Goal: Obtain resource: Download file/media

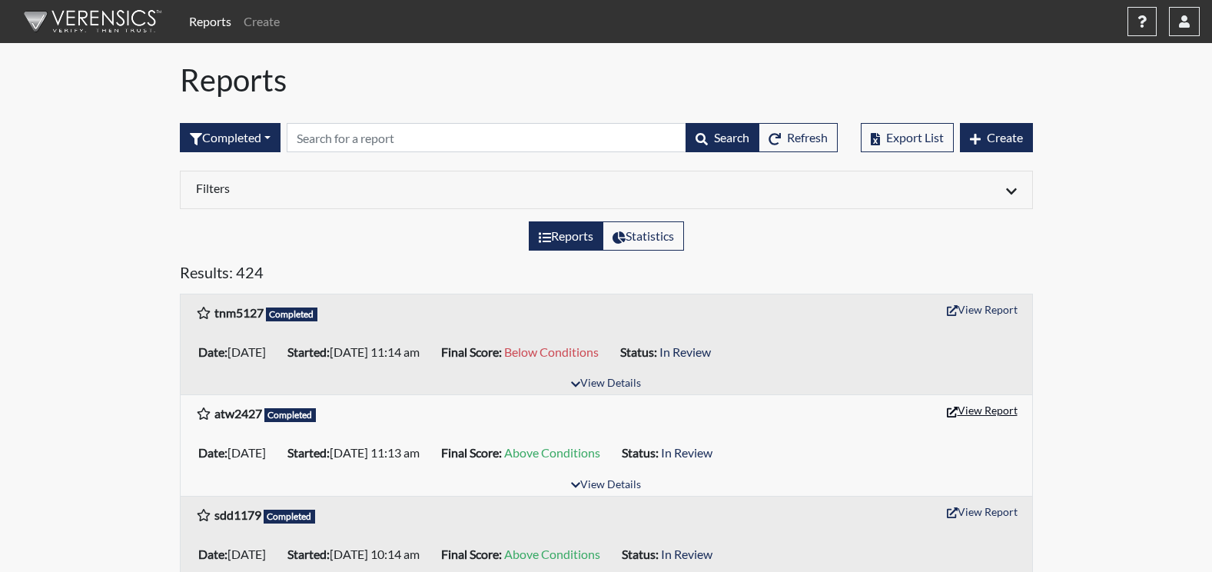
click at [980, 417] on button "View Report" at bounding box center [982, 410] width 85 height 24
click at [986, 307] on button "View Report" at bounding box center [982, 309] width 85 height 24
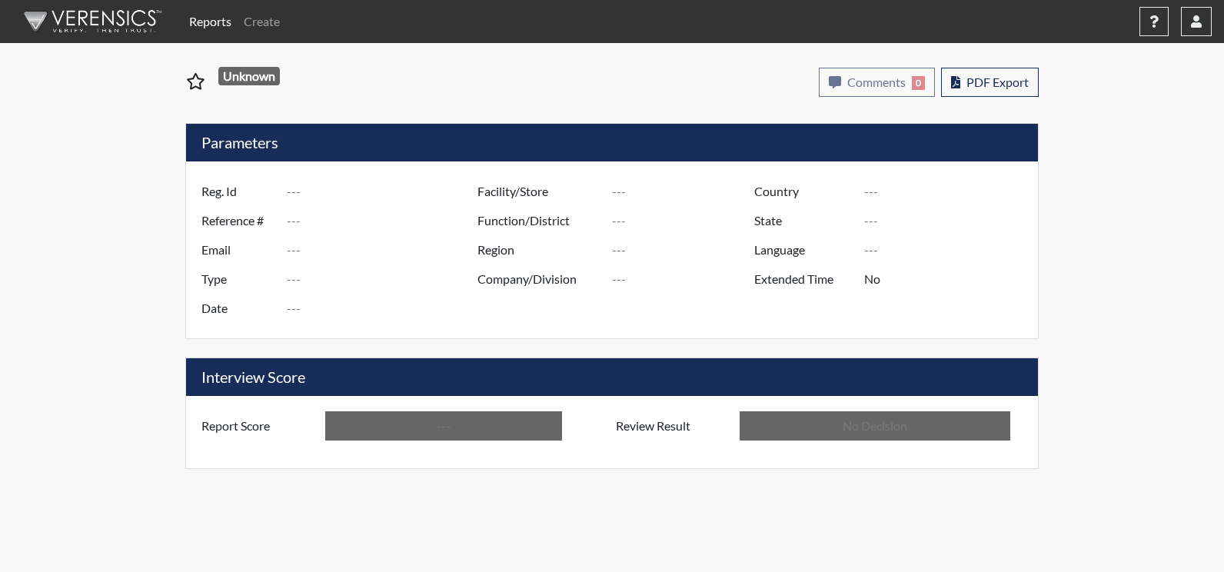
type input "atw2427"
type input "51256"
type input "---"
type input "Corrections Pre-Employment"
type input "[DATE]"
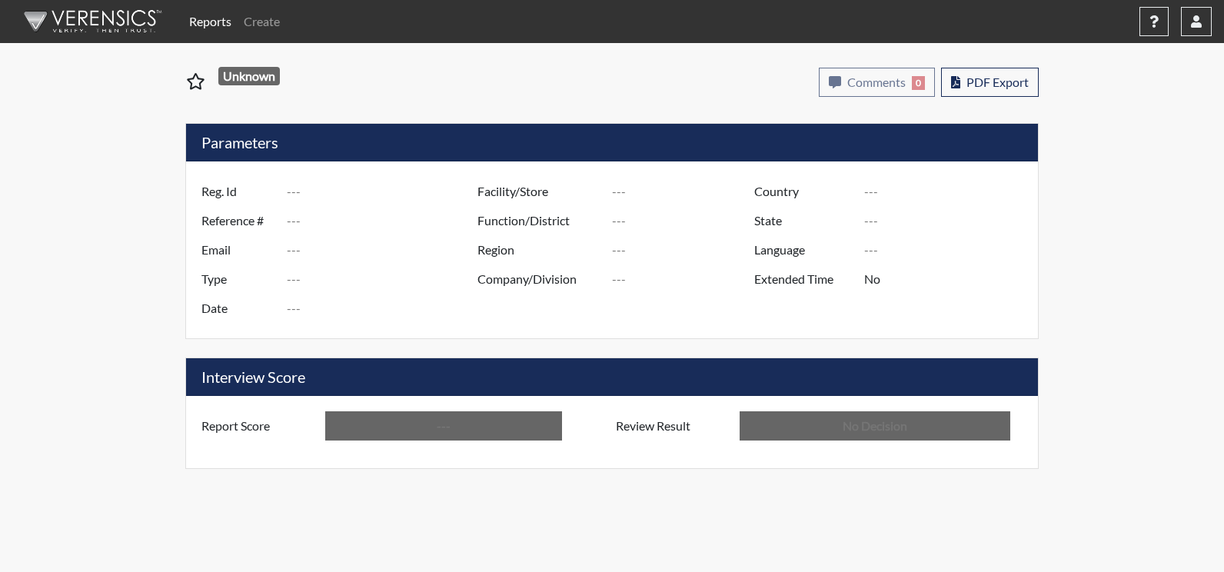
type input "[PERSON_NAME]"
type input "[GEOGRAPHIC_DATA]"
type input "[US_STATE]"
type input "English"
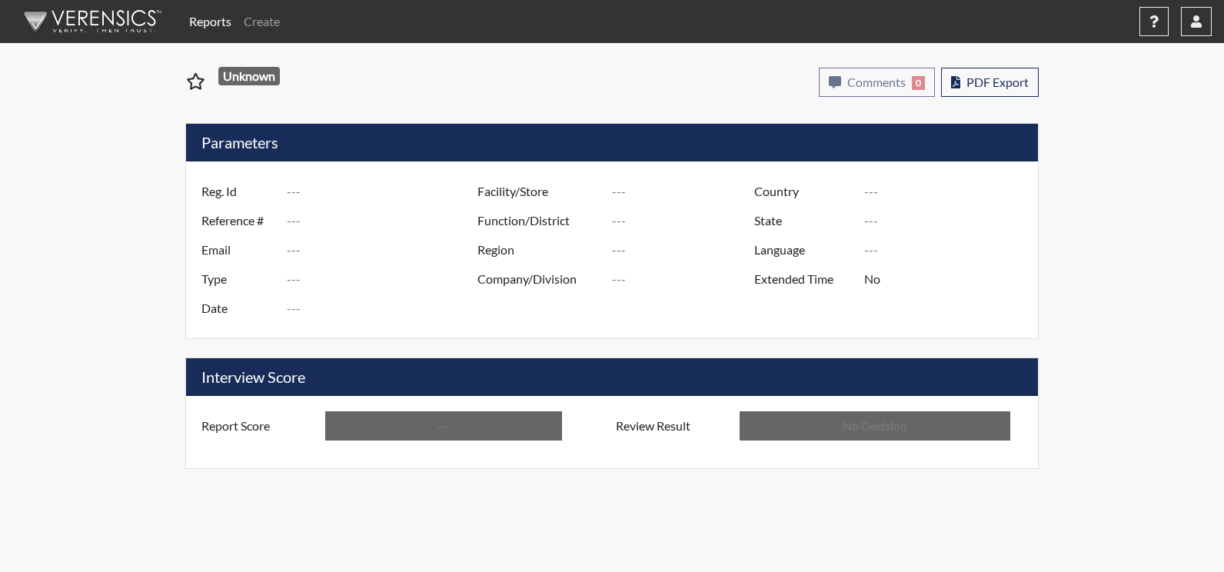
type input "Above Conditions"
type input "In Review"
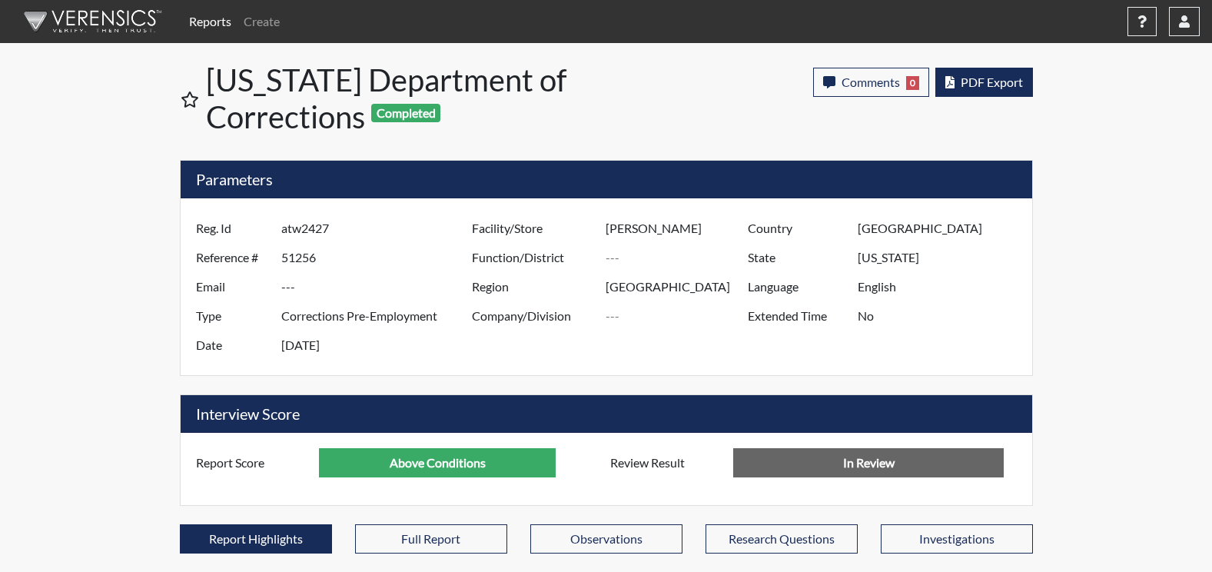
scroll to position [255, 639]
click at [999, 83] on span "PDF Export" at bounding box center [992, 82] width 62 height 15
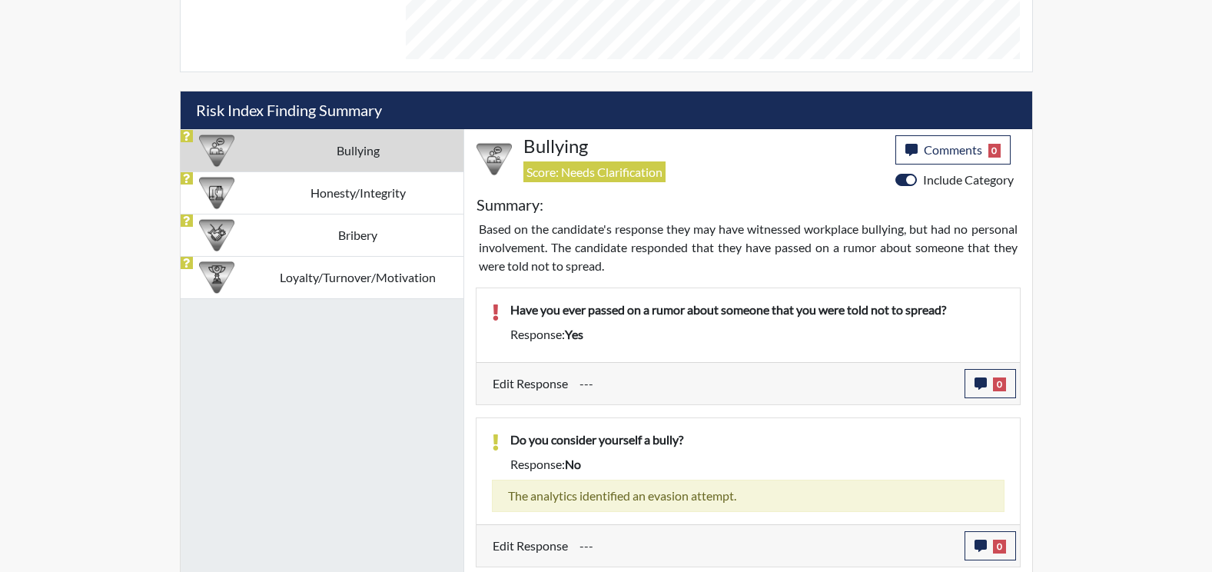
scroll to position [845, 0]
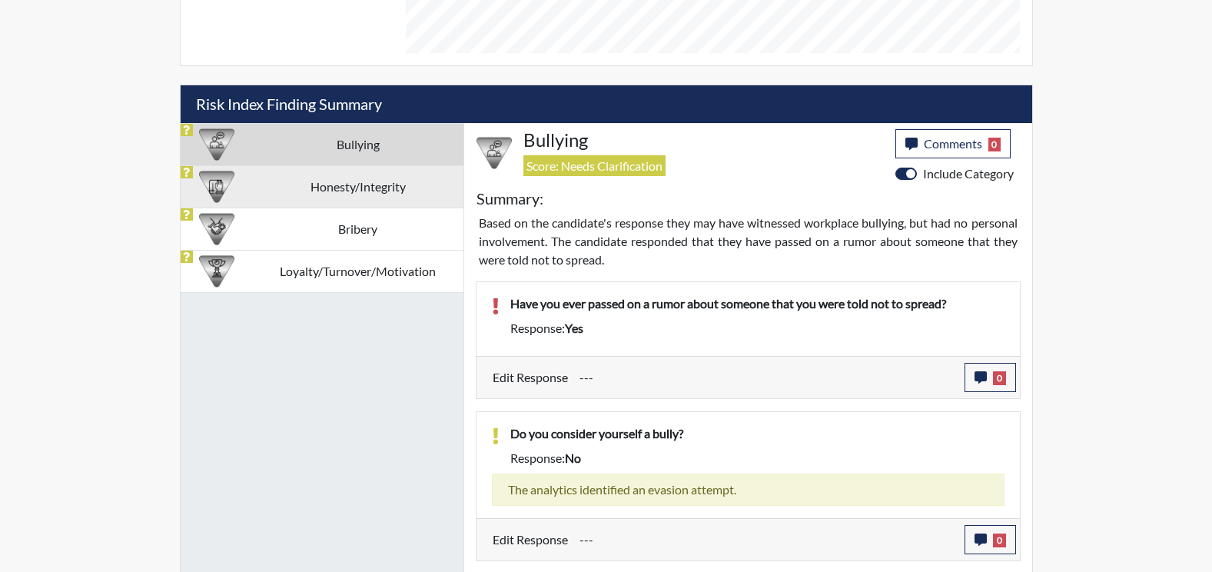
click at [372, 198] on td "Honesty/Integrity" at bounding box center [358, 186] width 211 height 42
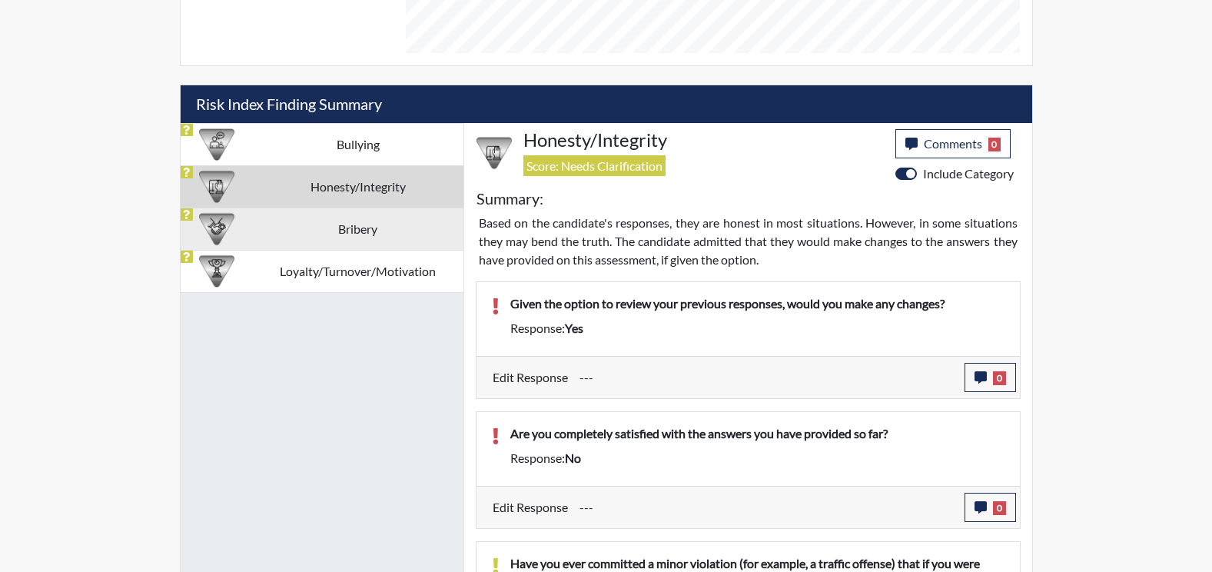
click at [307, 221] on td "Bribery" at bounding box center [358, 229] width 211 height 42
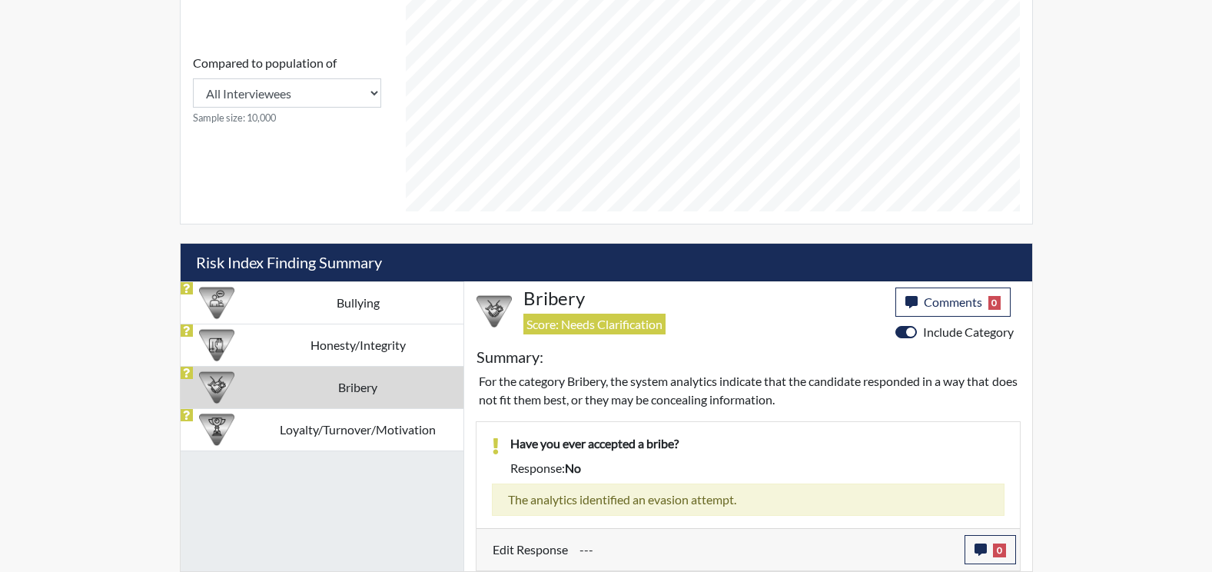
scroll to position [687, 0]
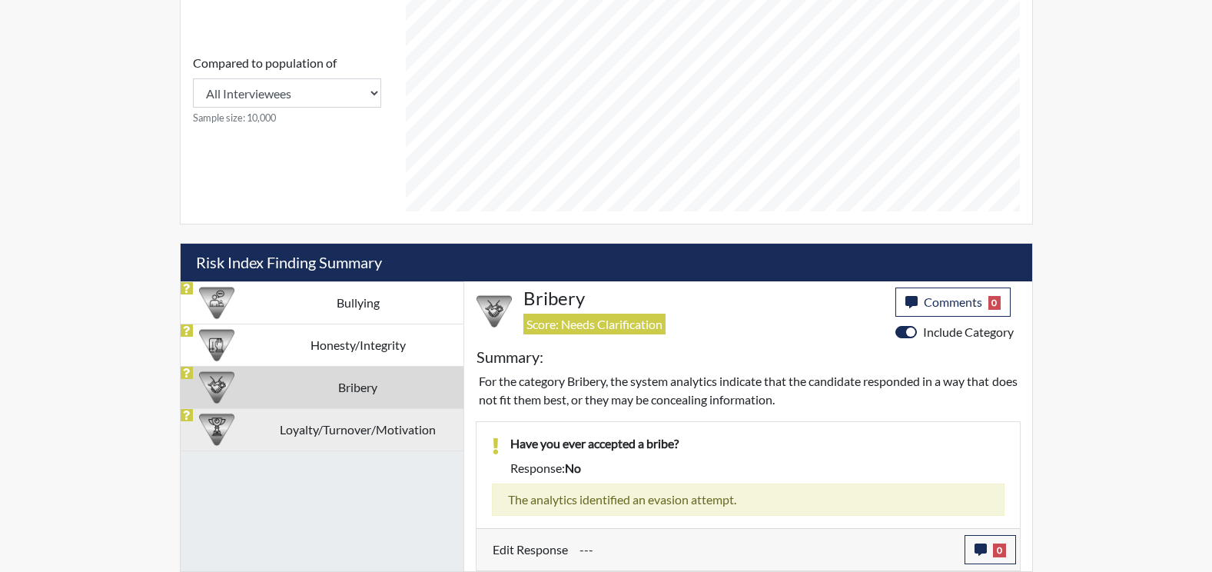
click at [382, 426] on td "Loyalty/Turnover/Motivation" at bounding box center [358, 429] width 211 height 42
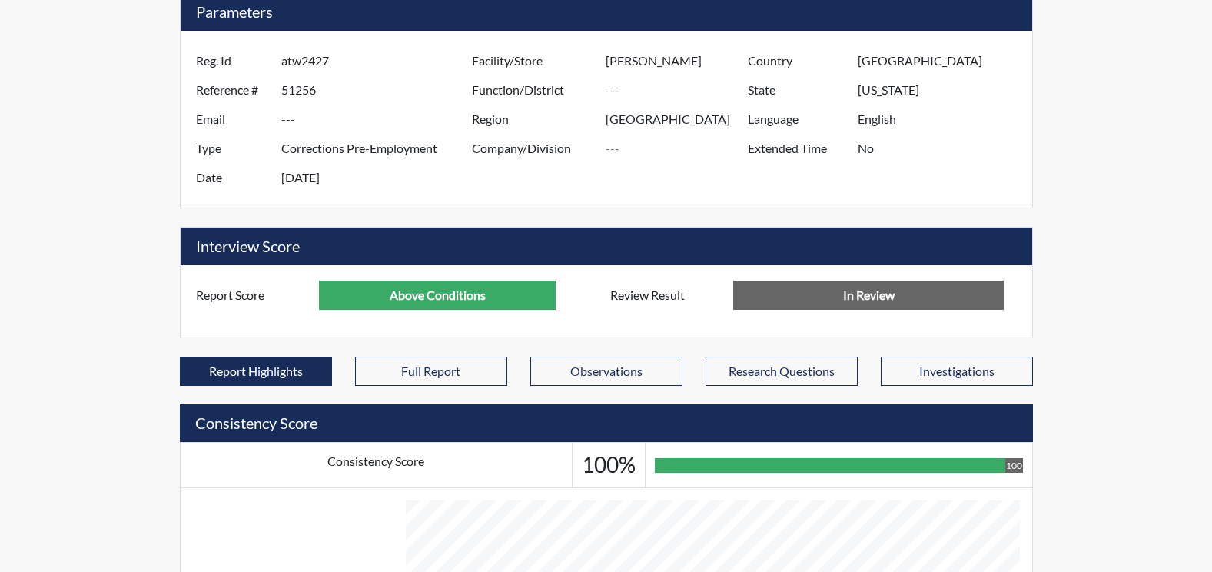
scroll to position [45, 0]
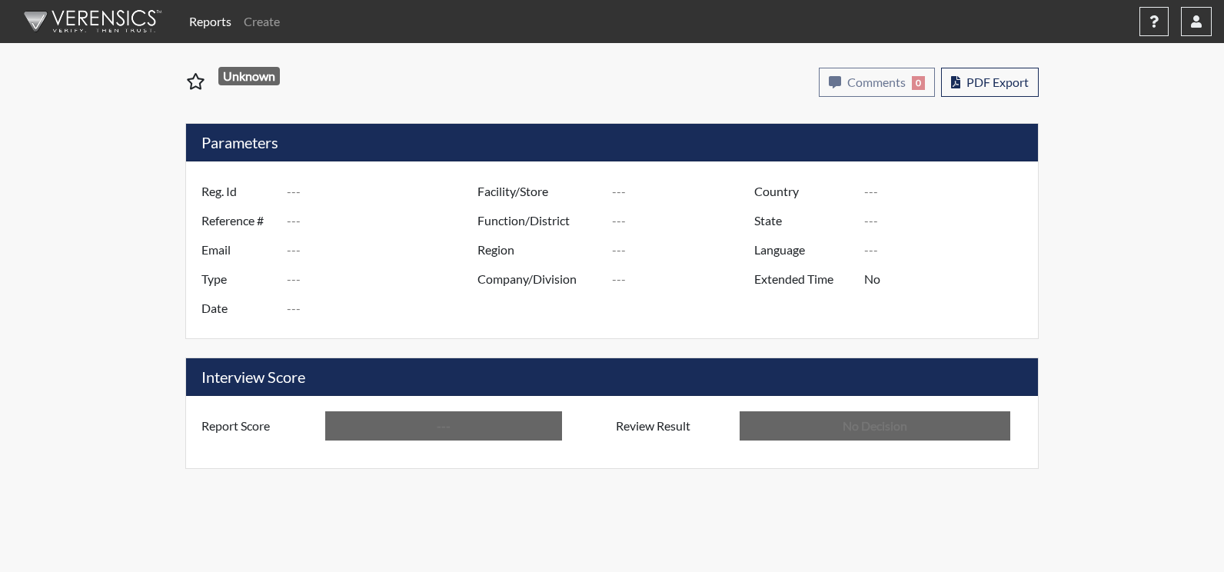
type input "tnm5127"
type input "51257"
type input "---"
type input "Corrections Pre-Employment"
type input "Sep 12, 2025"
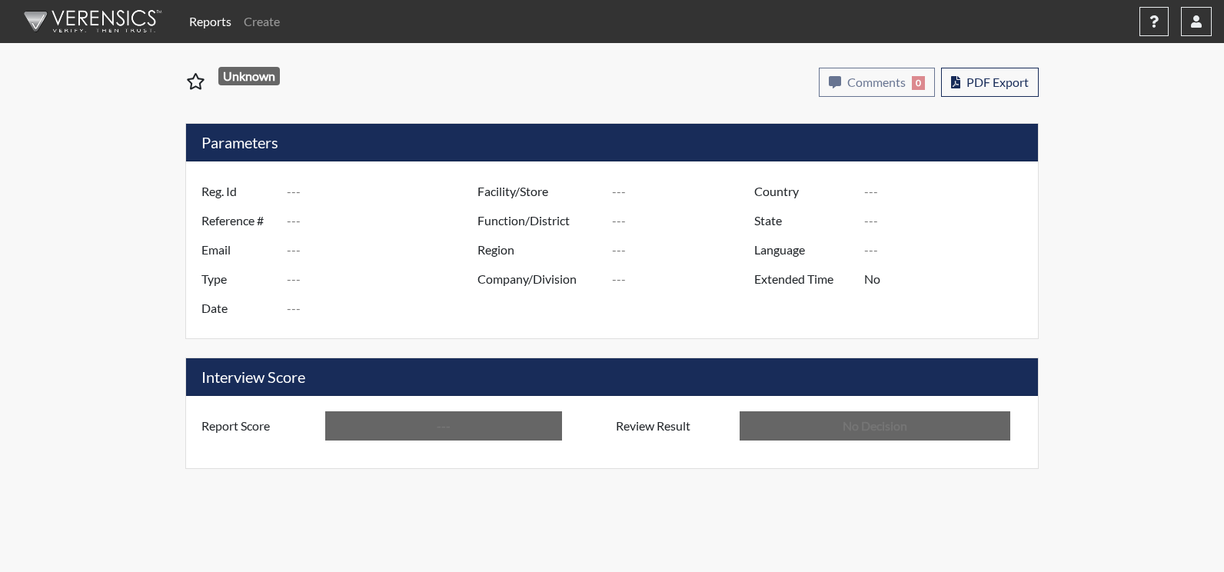
type input "[PERSON_NAME]"
type input "[GEOGRAPHIC_DATA]"
type input "[US_STATE]"
type input "English"
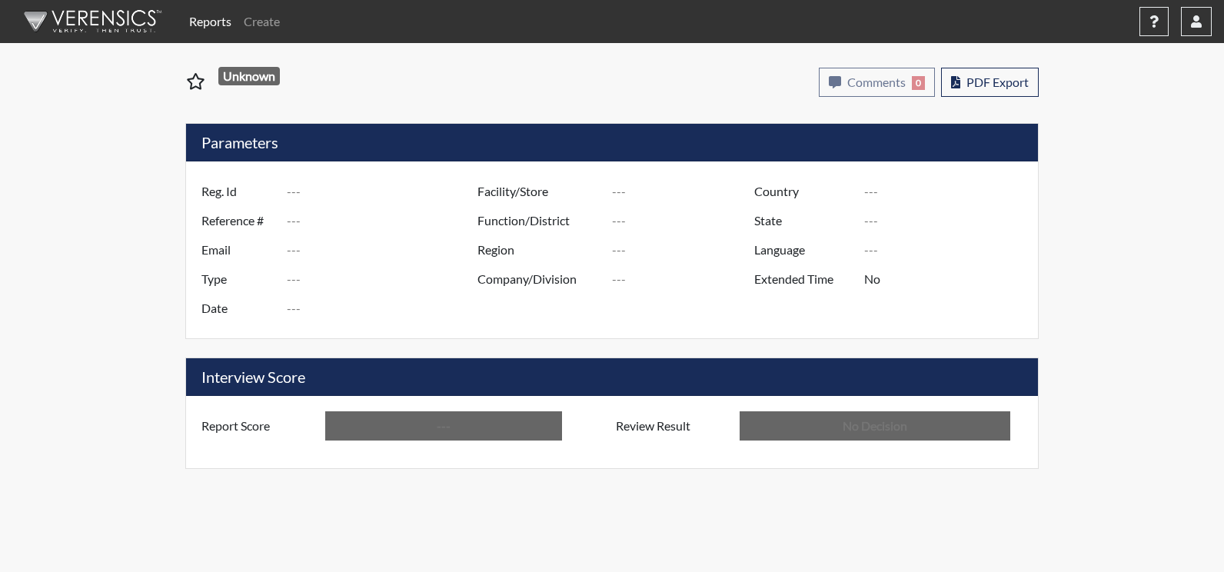
type input "Below Conditions"
type input "In Review"
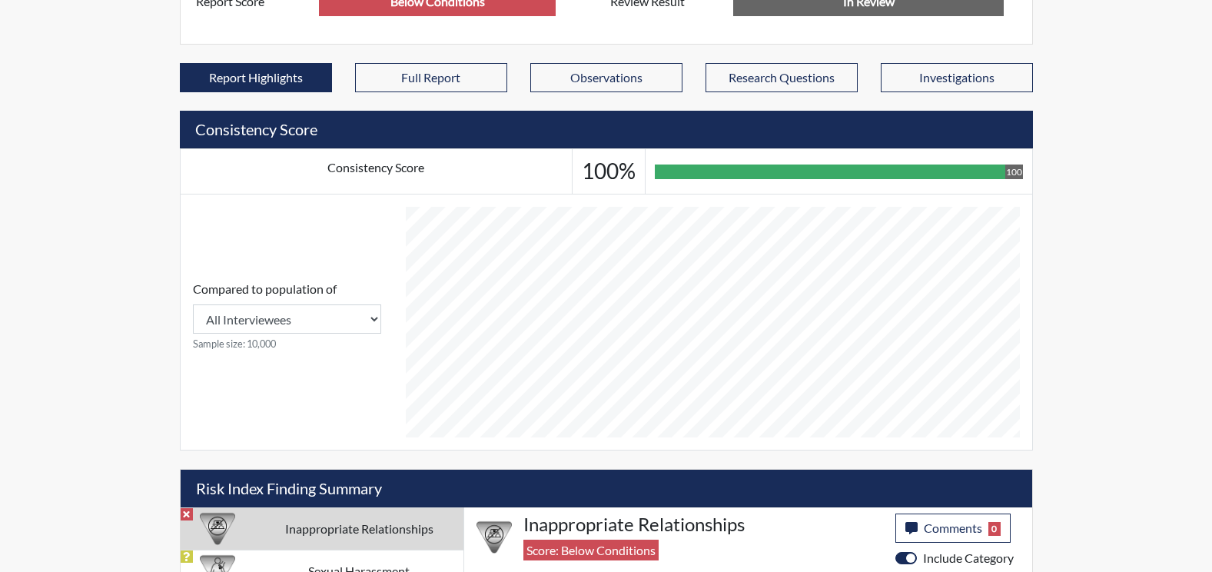
scroll to position [587, 0]
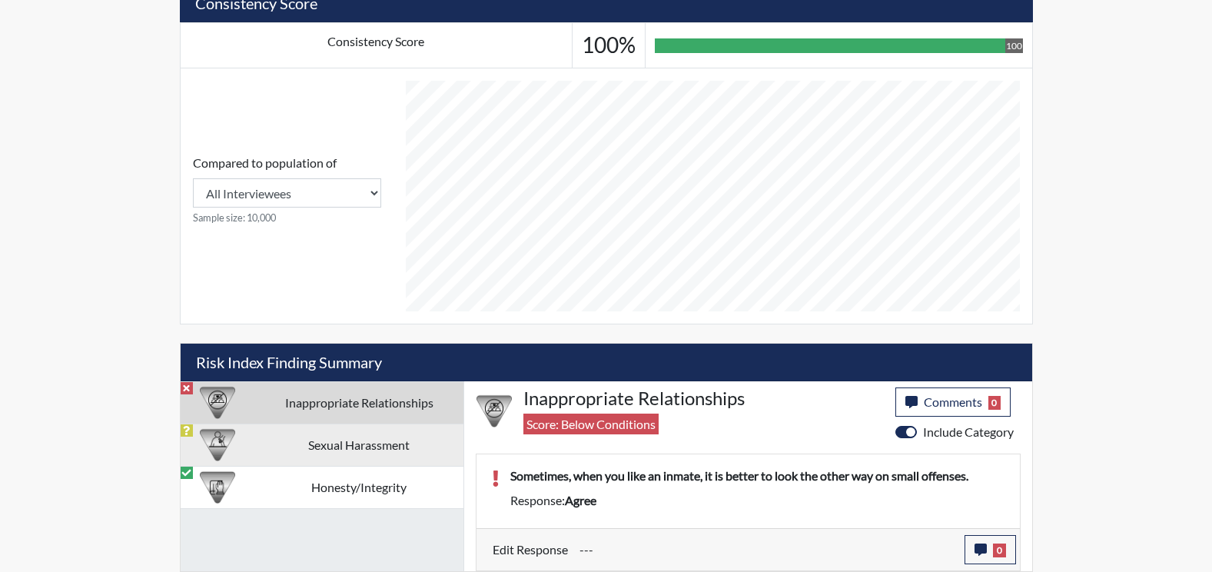
click at [315, 449] on td "Sexual Harassment" at bounding box center [359, 444] width 208 height 42
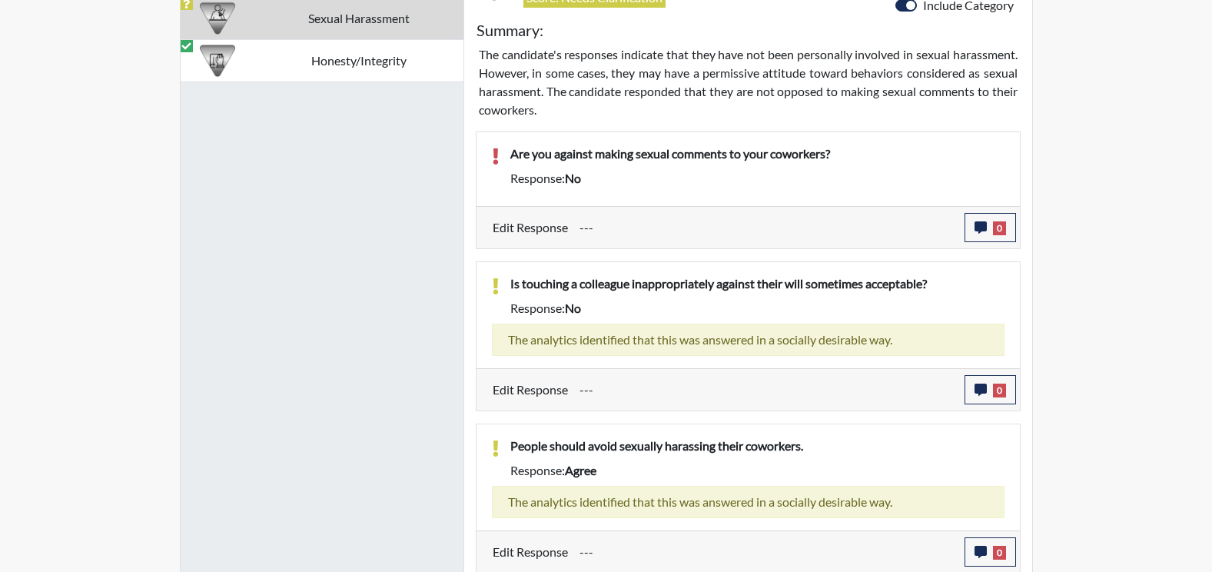
scroll to position [1016, 0]
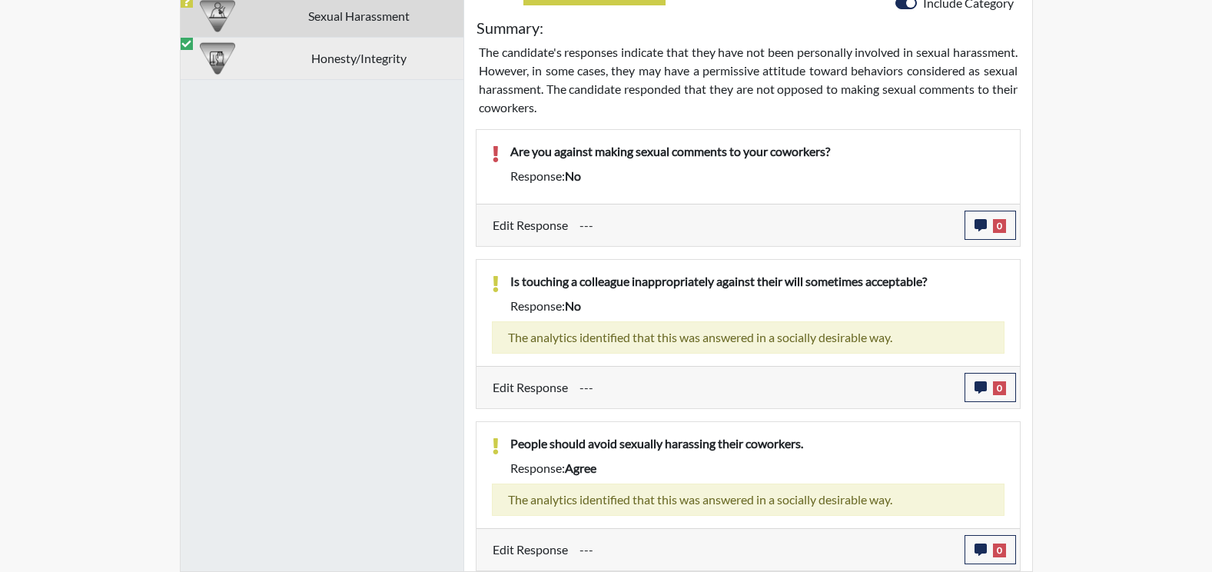
click at [334, 51] on td "Honesty/Integrity" at bounding box center [359, 58] width 208 height 42
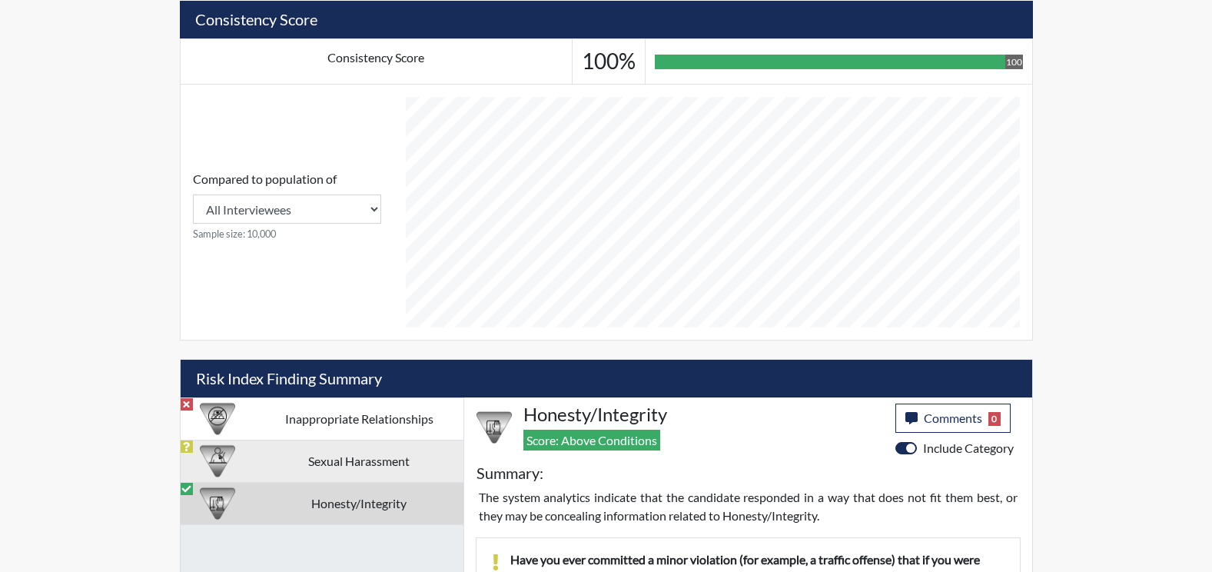
scroll to position [577, 0]
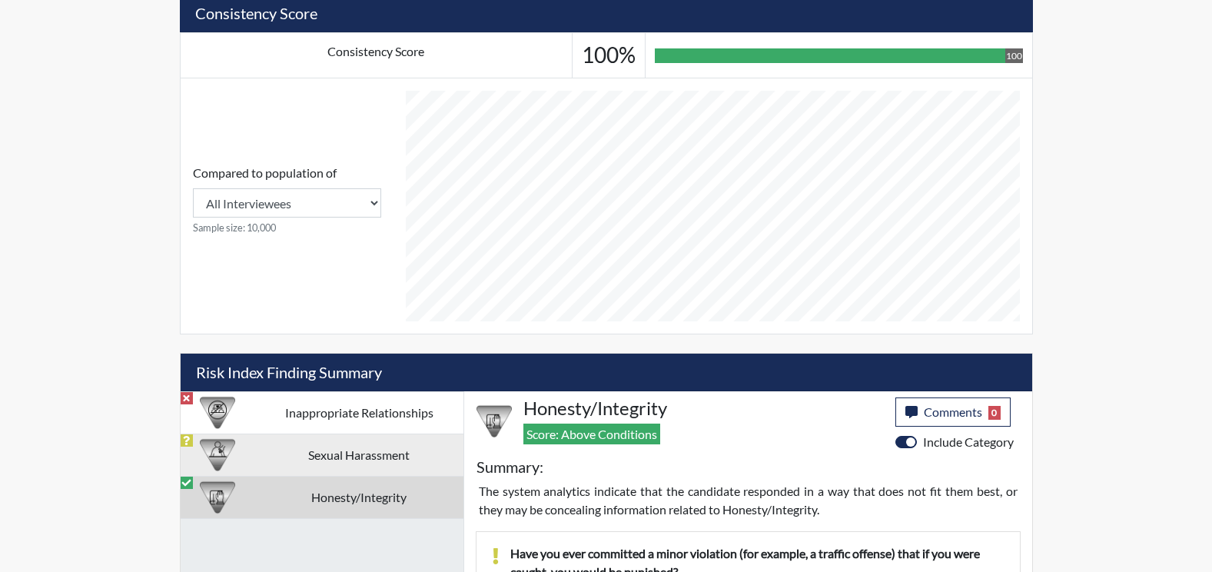
click at [337, 457] on td "Sexual Harassment" at bounding box center [359, 454] width 208 height 42
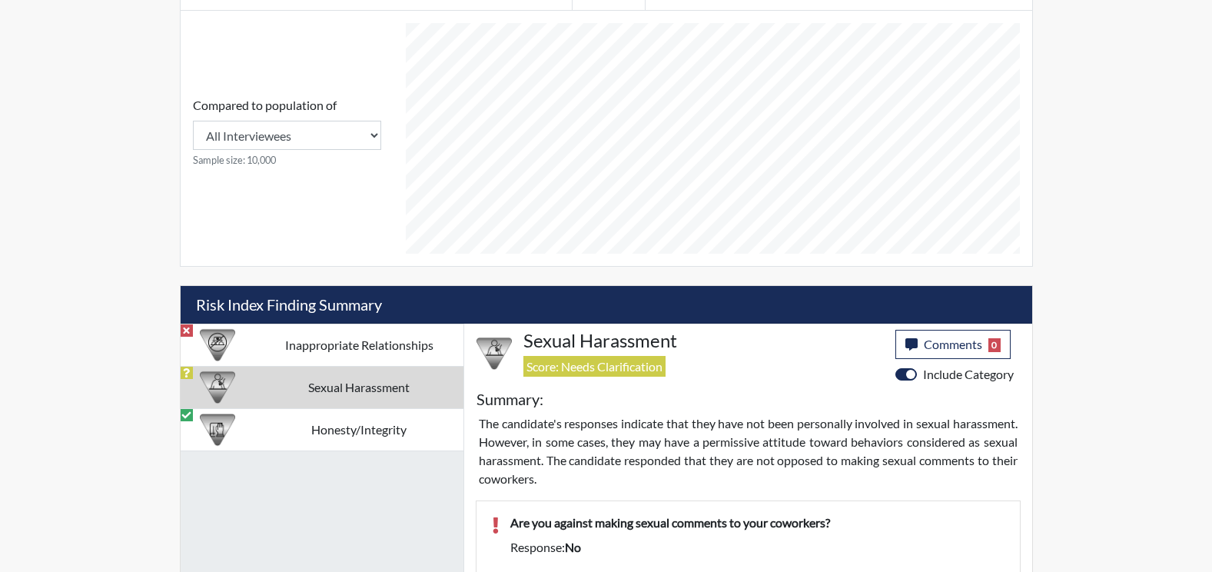
scroll to position [632, 0]
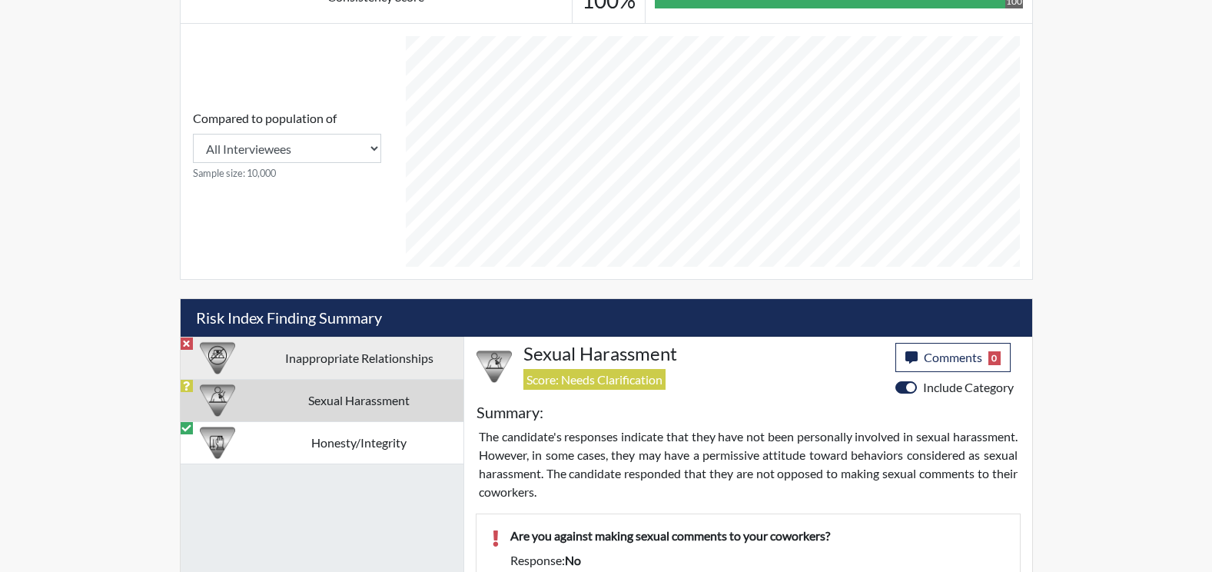
click at [333, 362] on td "Inappropriate Relationships" at bounding box center [359, 358] width 208 height 42
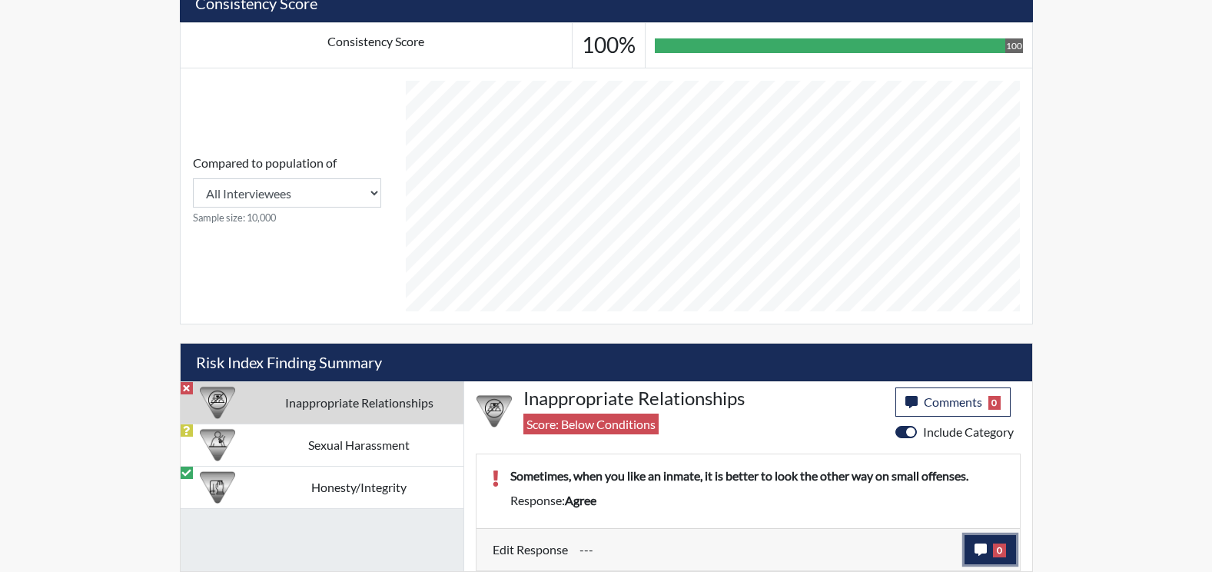
click at [968, 545] on button "0" at bounding box center [990, 549] width 51 height 29
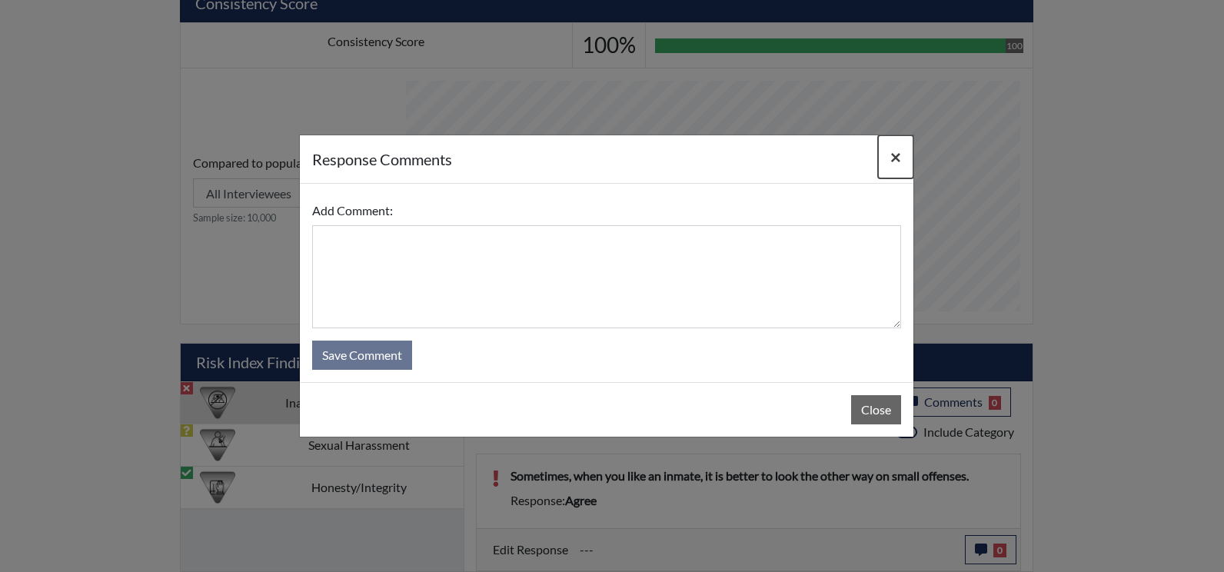
click at [887, 152] on button "×" at bounding box center [895, 156] width 35 height 43
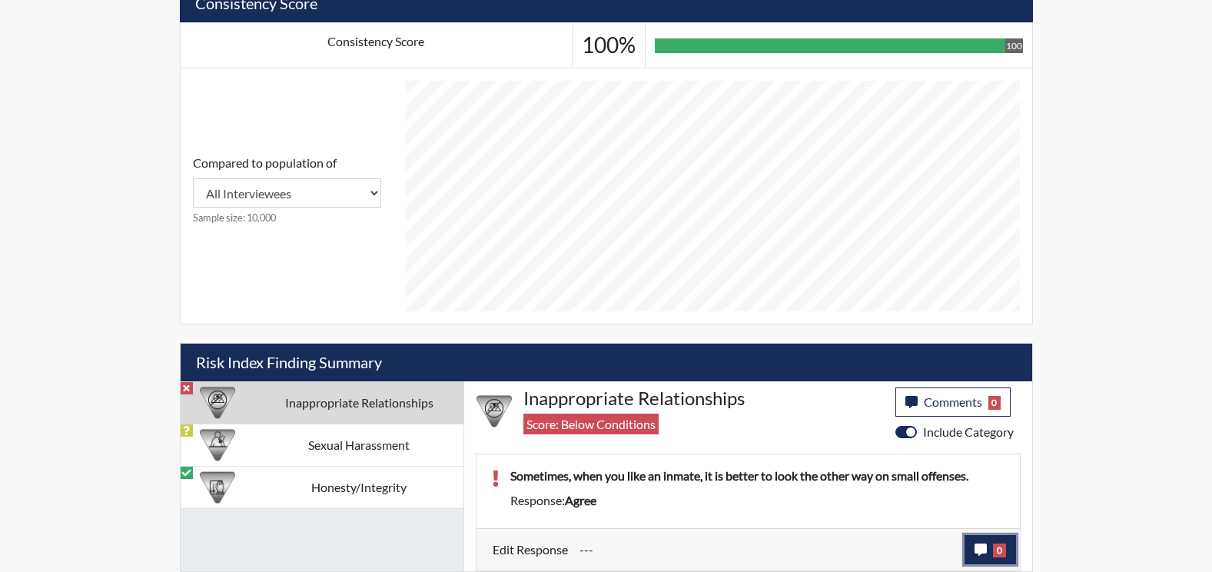
click at [968, 546] on button "0" at bounding box center [990, 549] width 51 height 29
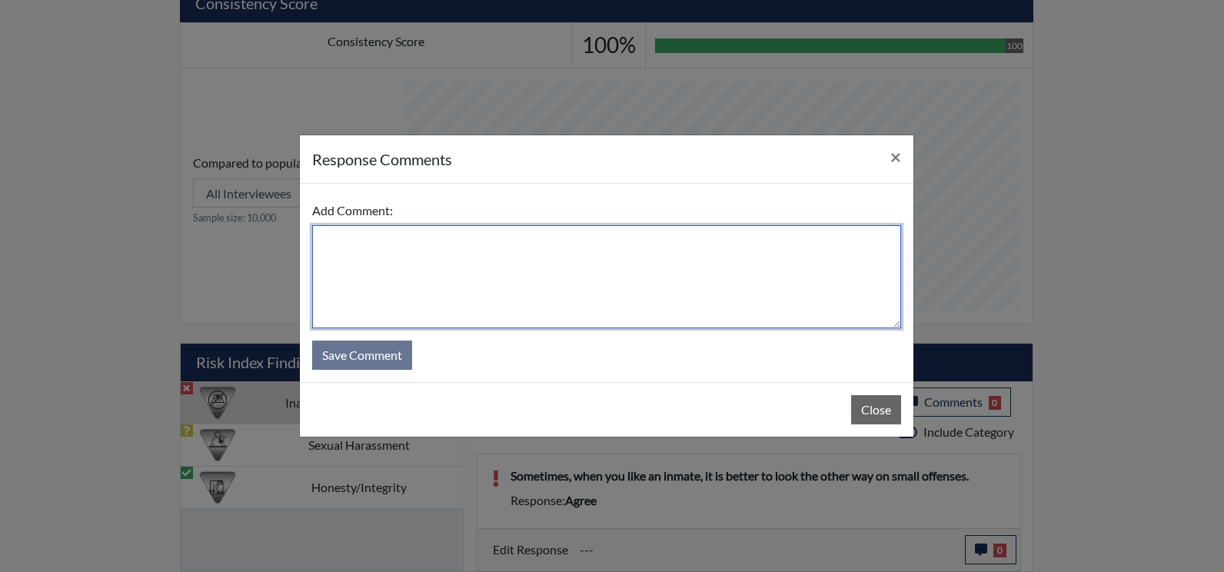
click at [425, 251] on textarea at bounding box center [606, 276] width 589 height 103
type textarea "S"
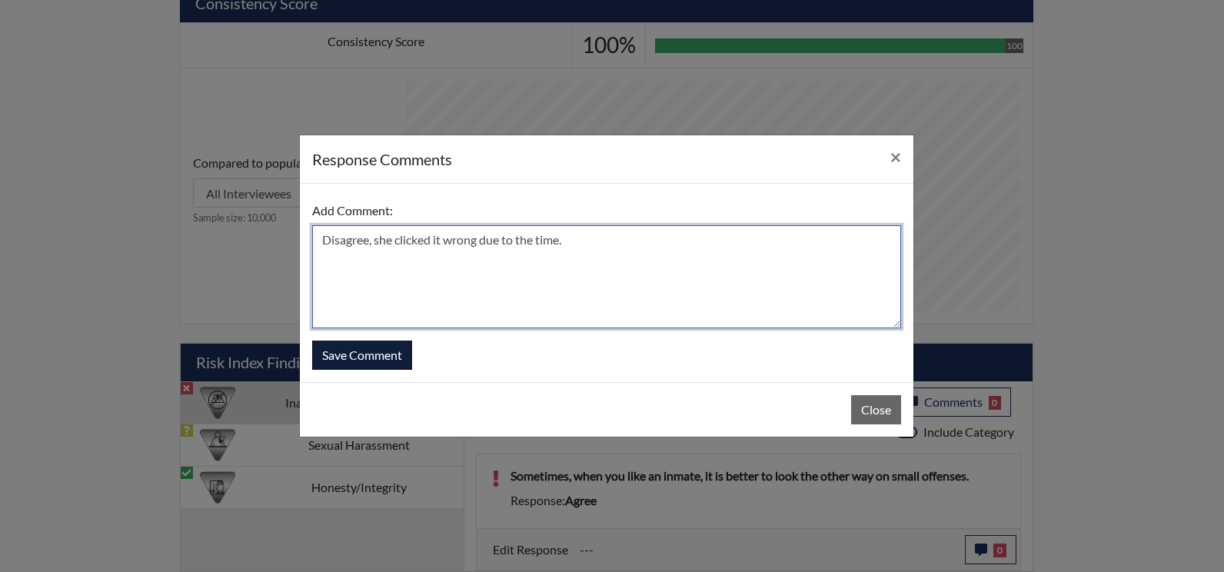
type textarea "Disagree, she clicked it wrong due to the time."
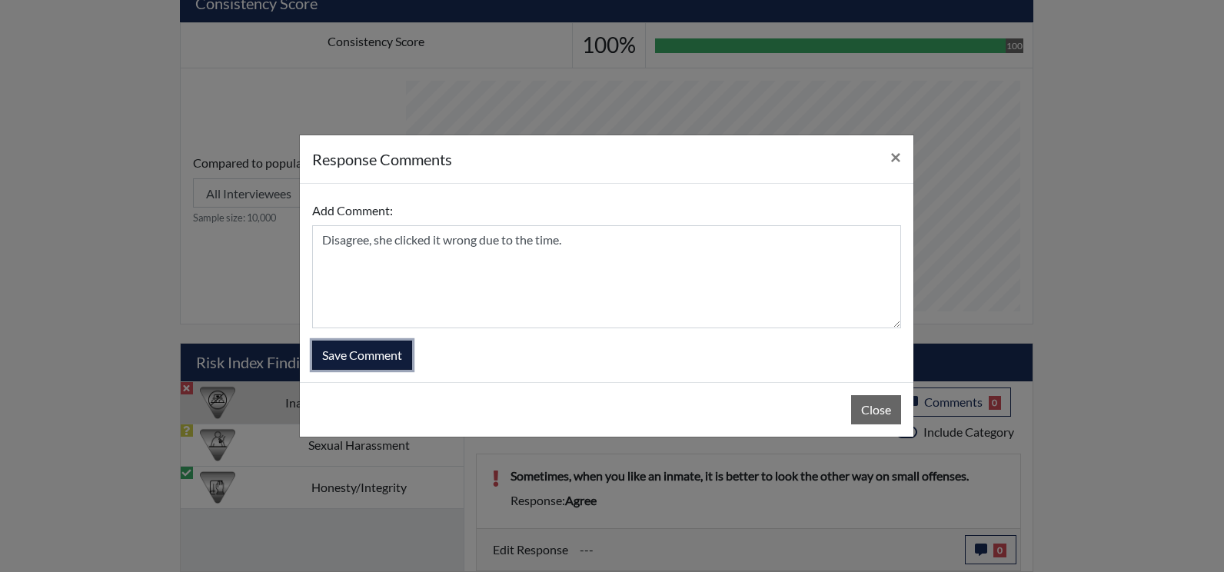
click at [368, 352] on button "Save Comment" at bounding box center [362, 354] width 100 height 29
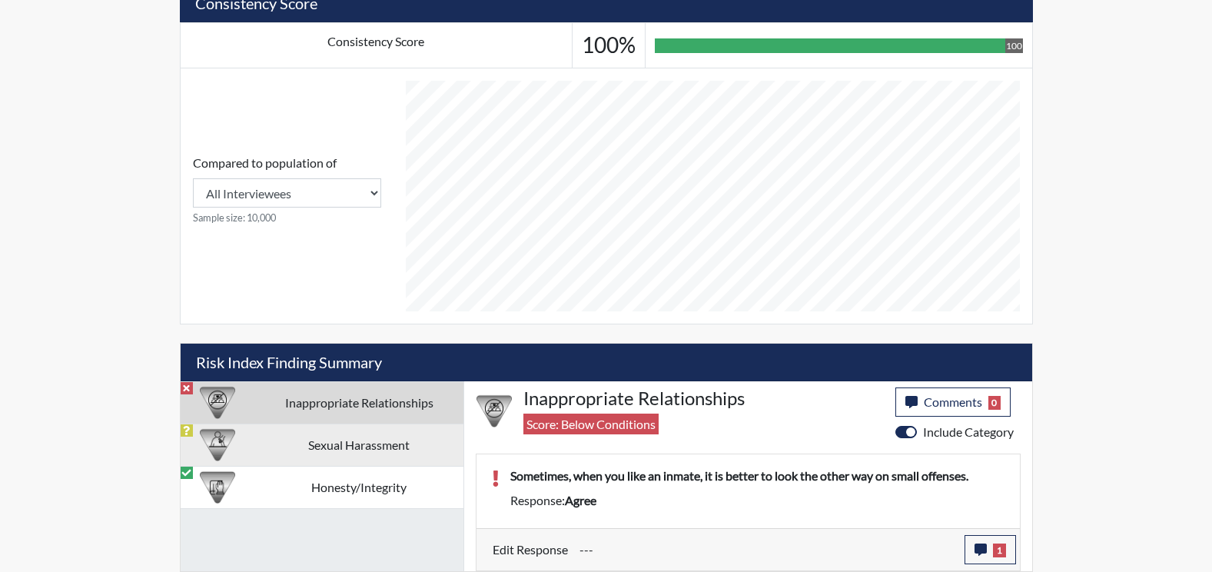
scroll to position [255, 639]
click at [451, 461] on td "Sexual Harassment" at bounding box center [359, 444] width 208 height 42
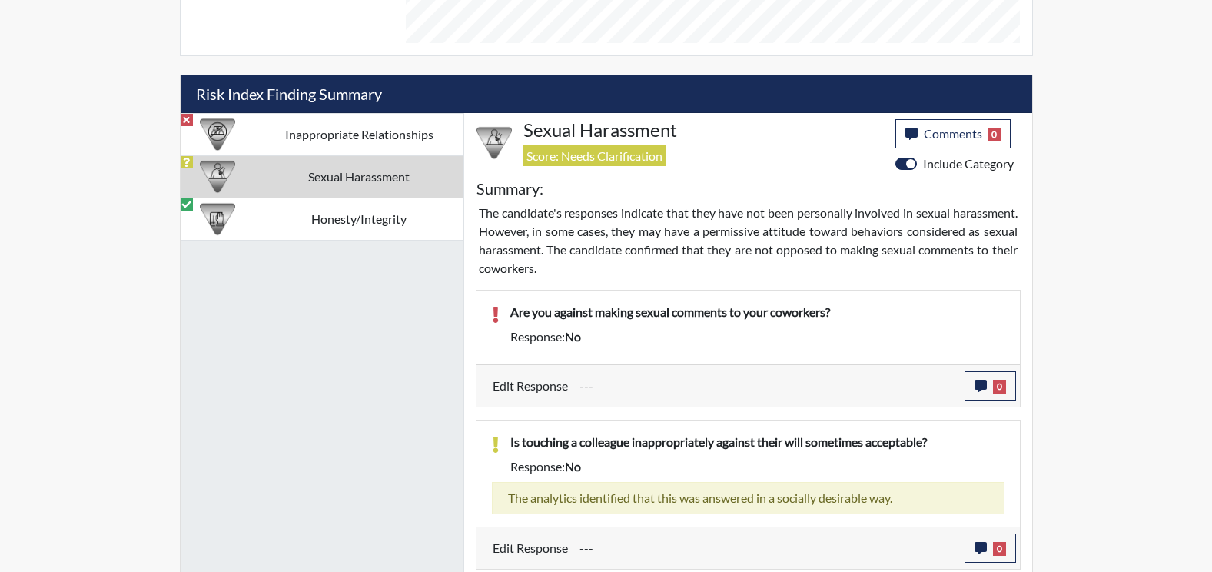
scroll to position [971, 0]
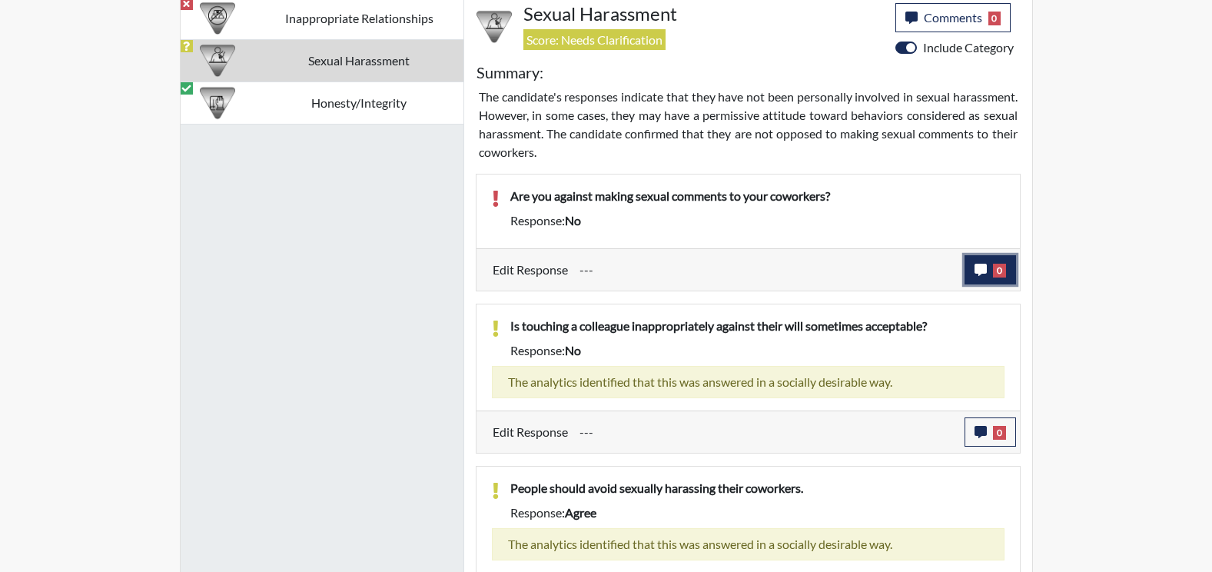
click at [985, 266] on icon "button" at bounding box center [981, 270] width 12 height 12
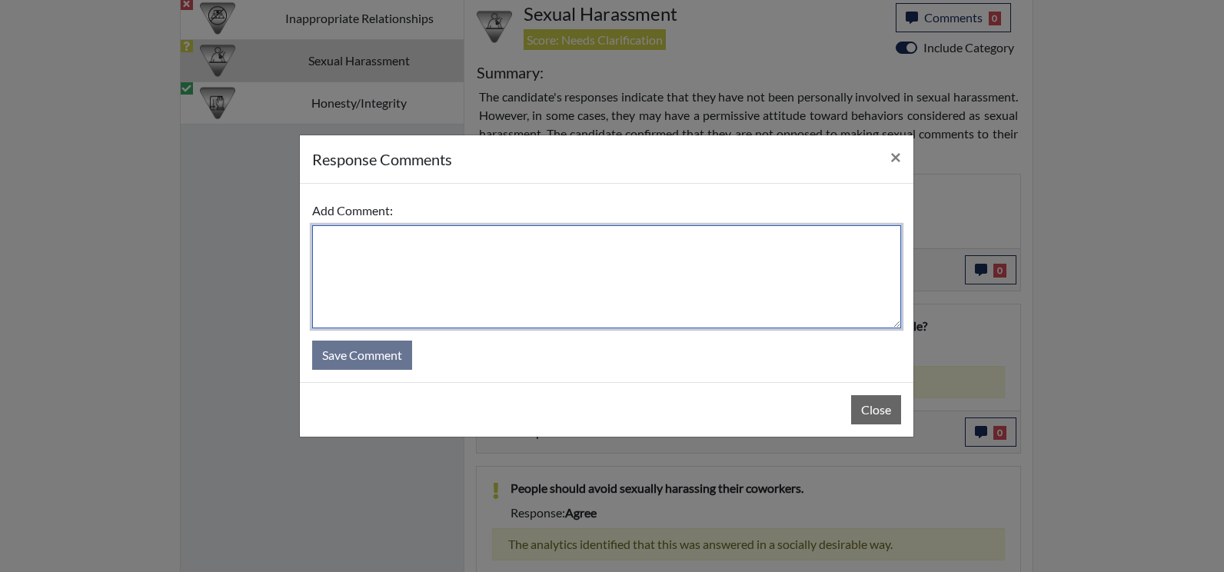
click at [381, 238] on textarea at bounding box center [606, 276] width 589 height 103
type textarea "yes she is against it."
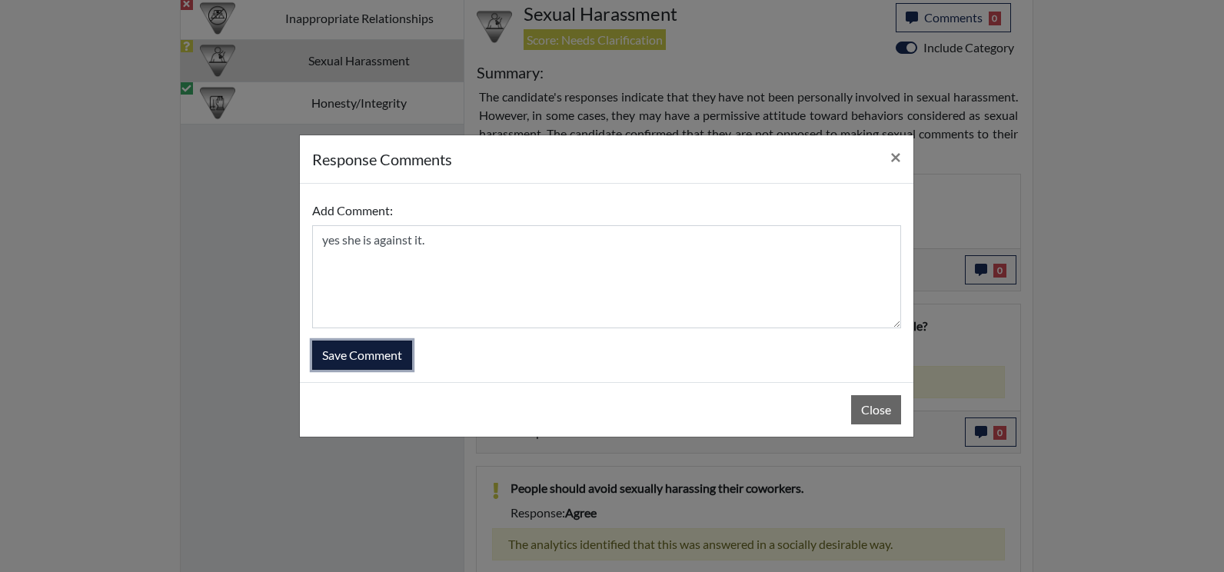
click at [410, 366] on button "Save Comment" at bounding box center [362, 354] width 100 height 29
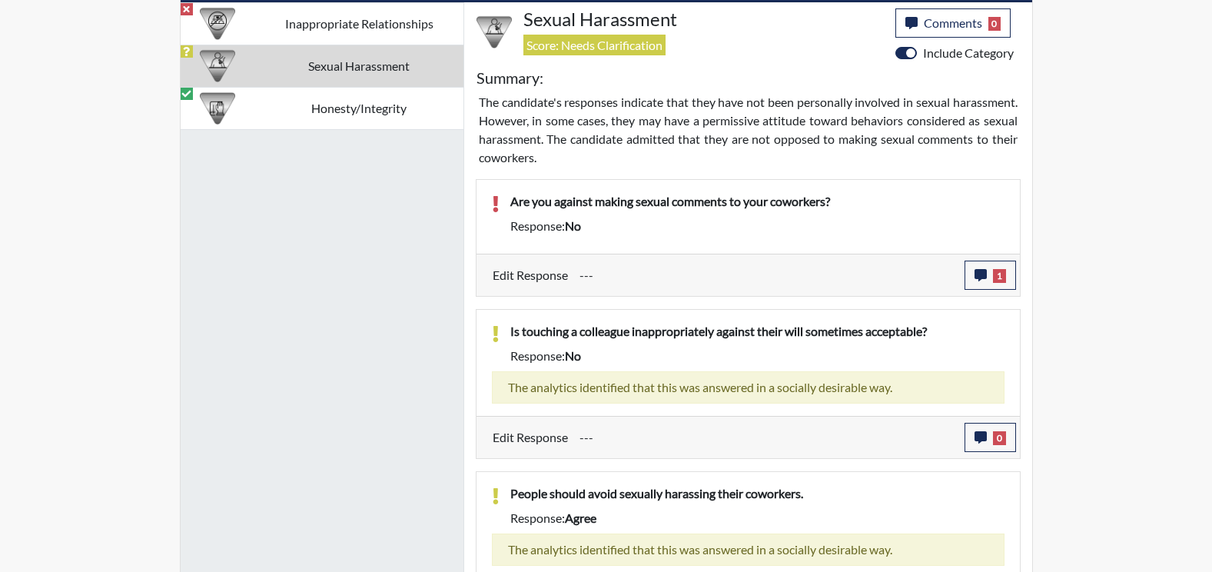
scroll to position [939, 0]
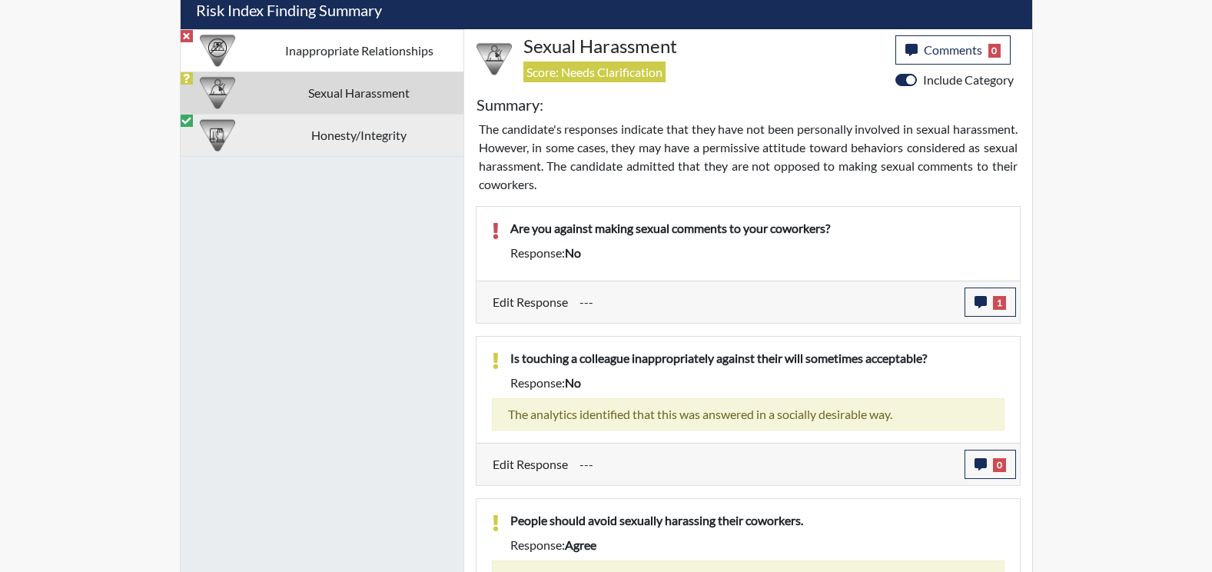
click at [354, 129] on td "Honesty/Integrity" at bounding box center [359, 135] width 208 height 42
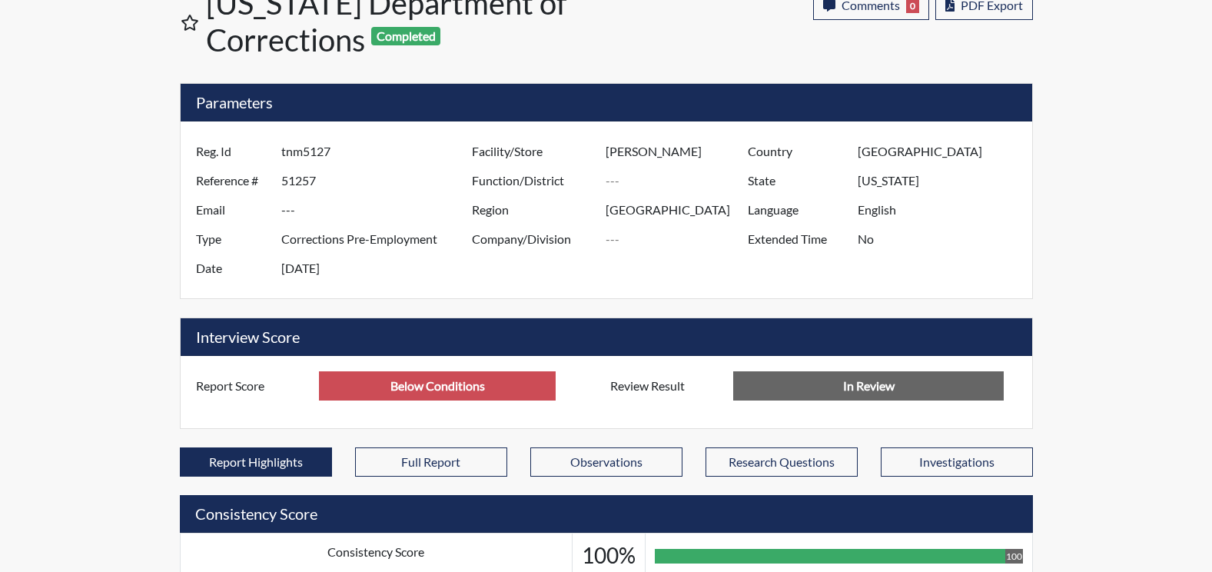
scroll to position [0, 0]
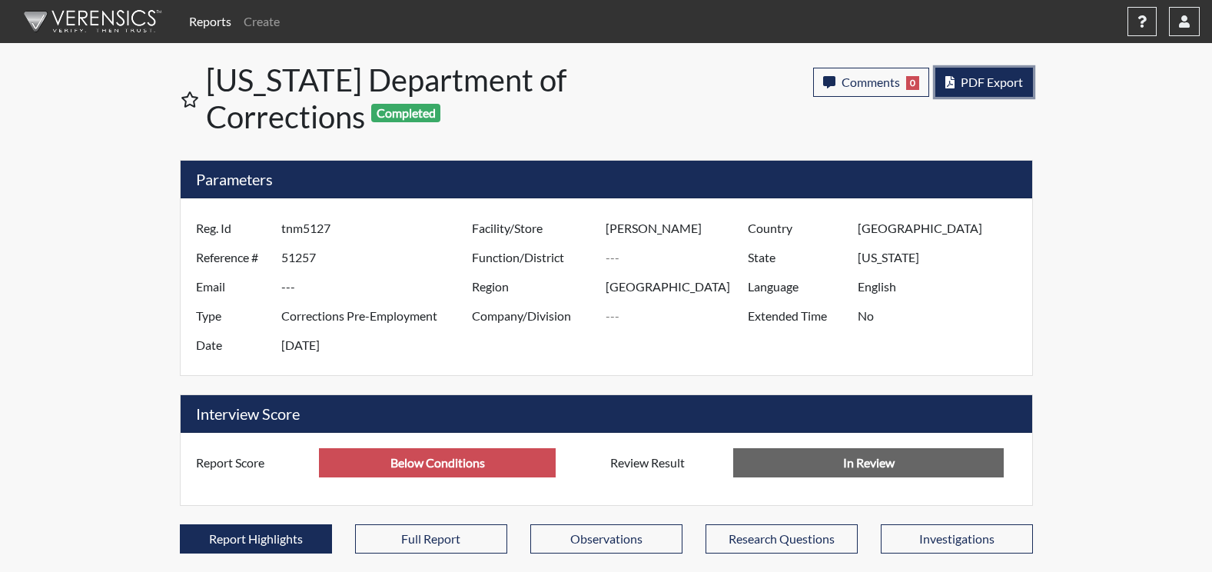
click at [988, 85] on span "PDF Export" at bounding box center [992, 82] width 62 height 15
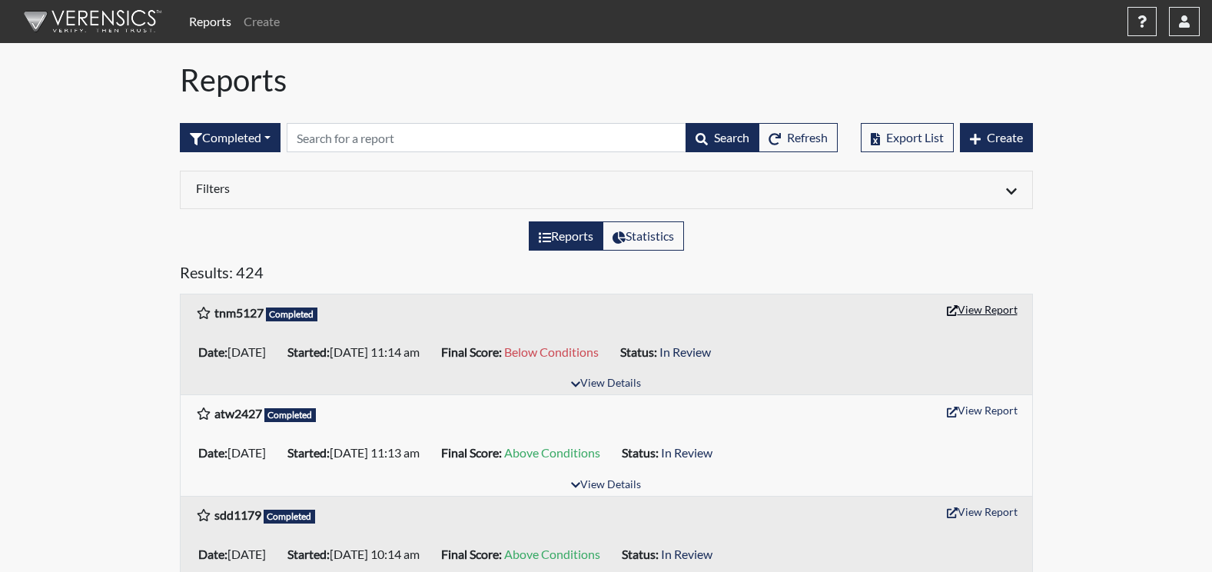
click at [991, 314] on button "View Report" at bounding box center [982, 309] width 85 height 24
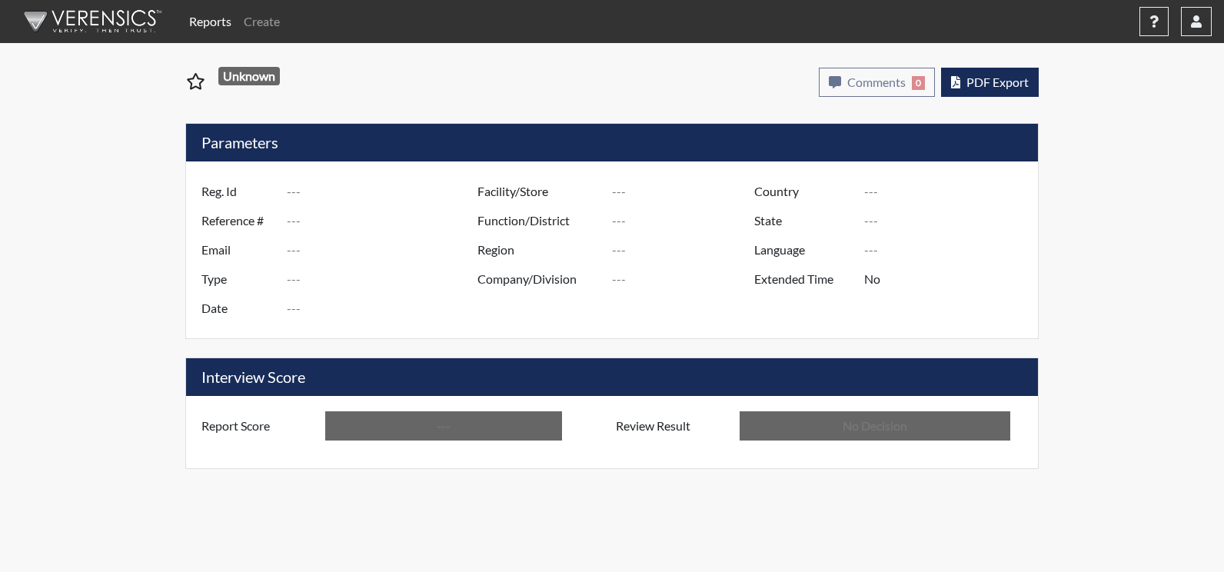
type input "tnm5127"
type input "51257"
type input "---"
type input "Corrections Pre-Employment"
type input "[DATE]"
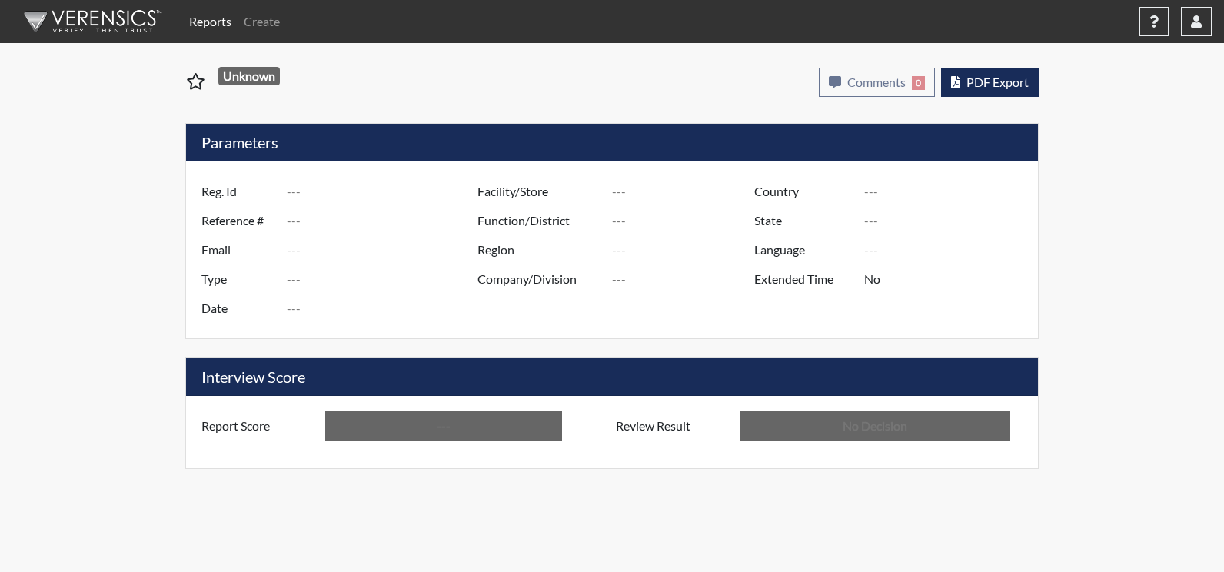
type input "[PERSON_NAME]"
type input "[GEOGRAPHIC_DATA]"
type input "[US_STATE]"
type input "English"
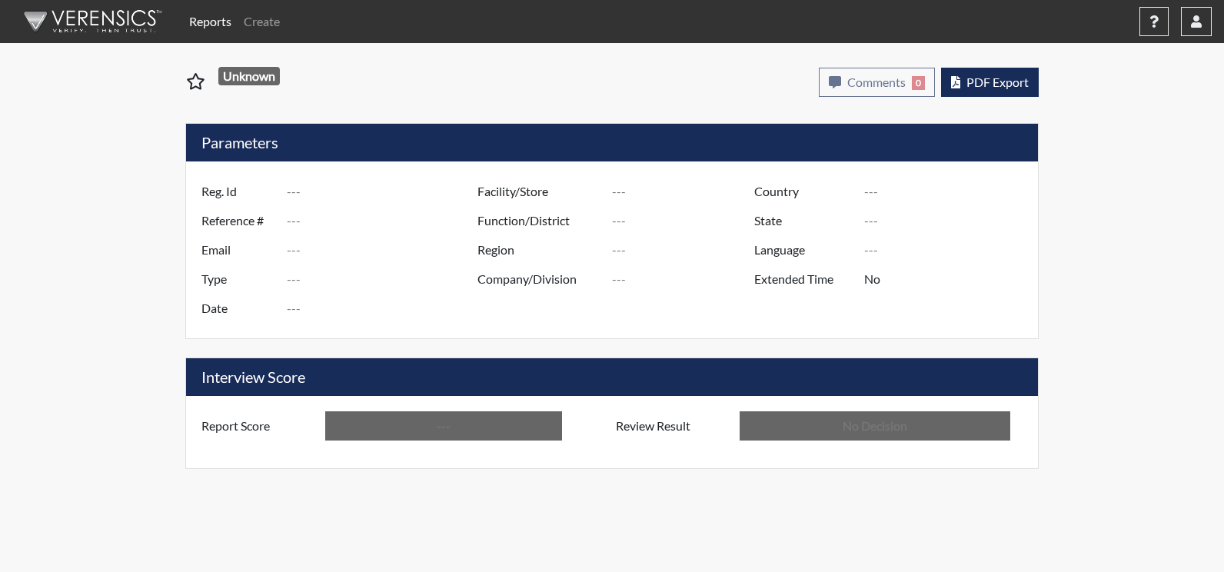
type input "Below Conditions"
type input "In Review"
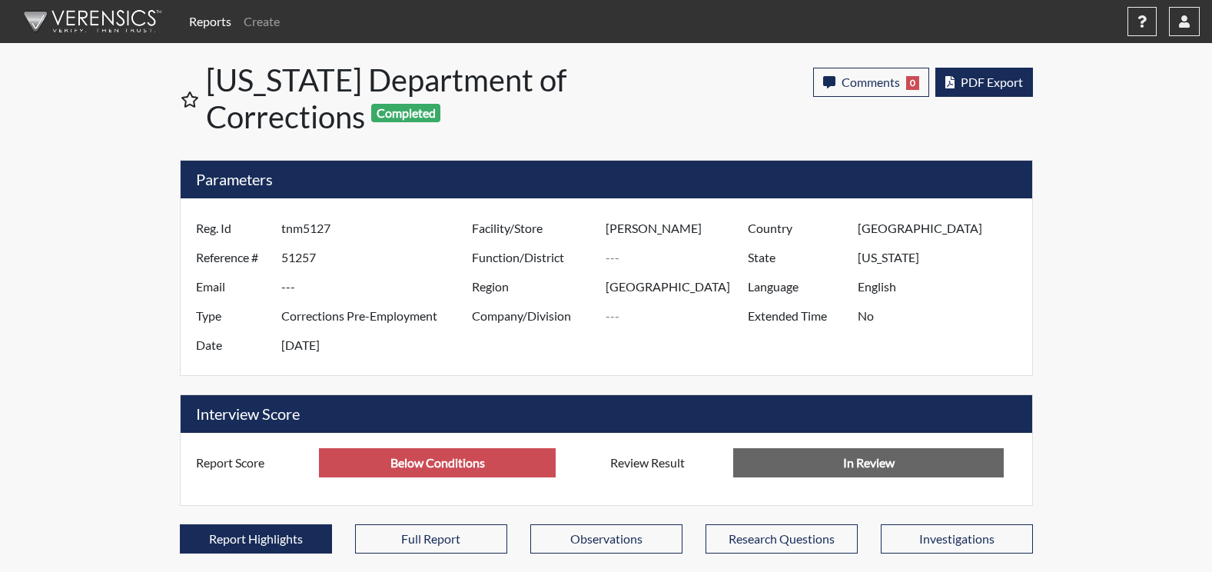
scroll to position [255, 639]
click at [988, 85] on span "PDF Export" at bounding box center [992, 82] width 62 height 15
